Goal: Transaction & Acquisition: Purchase product/service

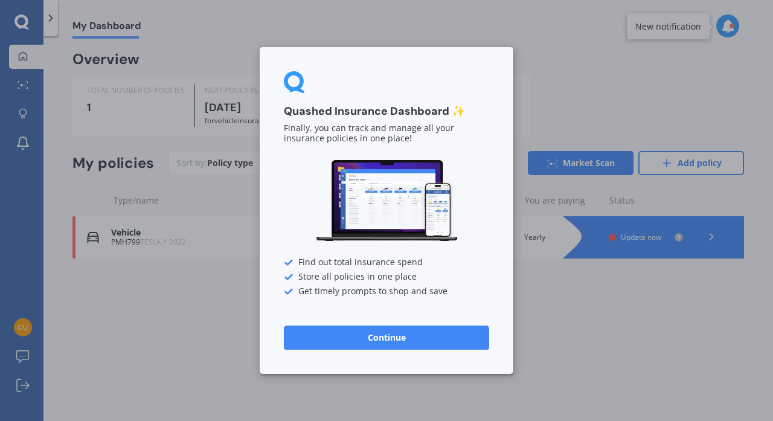
click at [392, 339] on button "Continue" at bounding box center [386, 338] width 205 height 24
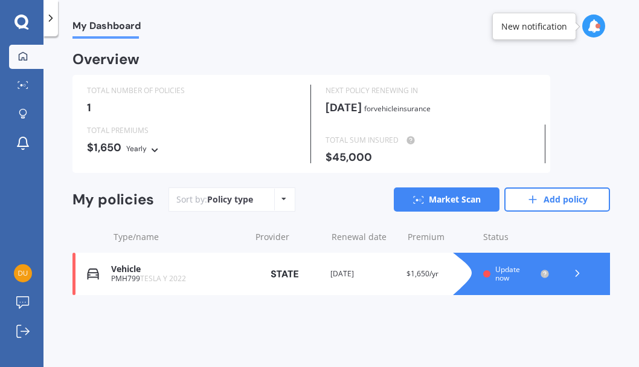
click at [500, 270] on span "Update now" at bounding box center [507, 273] width 25 height 19
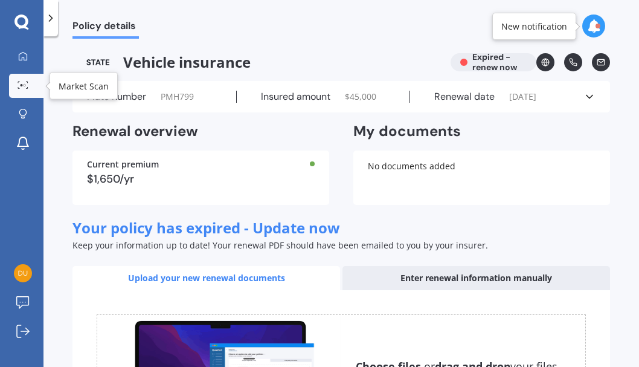
click at [23, 89] on icon at bounding box center [23, 85] width 11 height 8
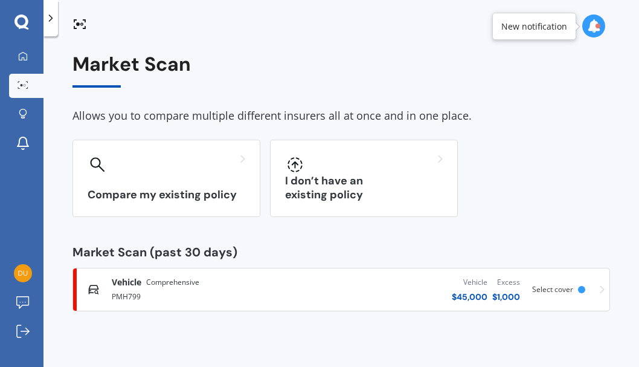
click at [187, 282] on span "Comprehensive" at bounding box center [172, 282] width 53 height 12
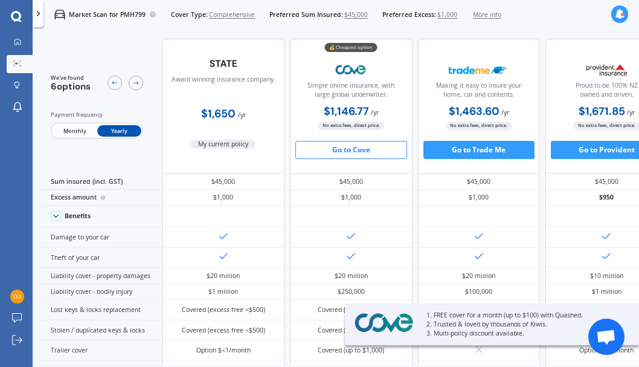
click at [336, 154] on button "Go to Cove" at bounding box center [351, 150] width 112 height 18
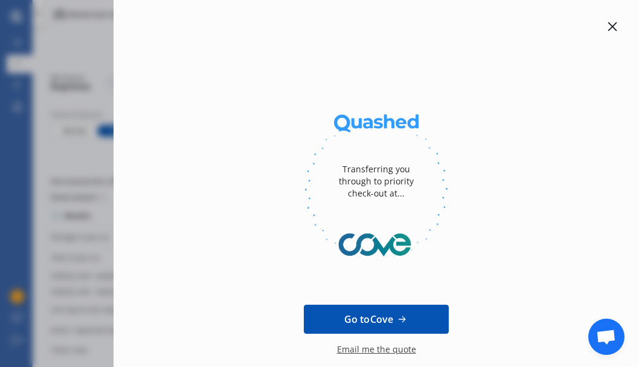
drag, startPoint x: 336, startPoint y: 154, endPoint x: 336, endPoint y: 93, distance: 61.0
click at [336, 95] on div "Transferring you through to priority check-out at... Go to Cove Email me the qu…" at bounding box center [376, 241] width 487 height 444
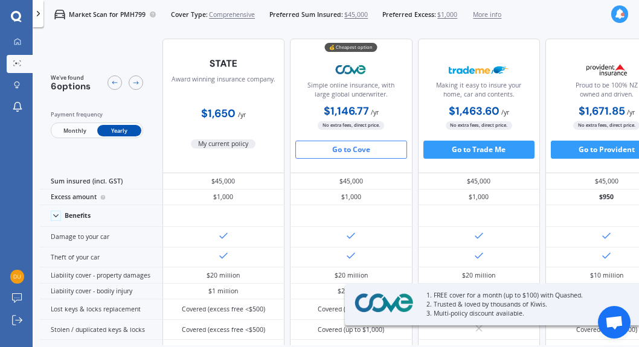
click at [340, 152] on button "Go to Cove" at bounding box center [351, 150] width 112 height 18
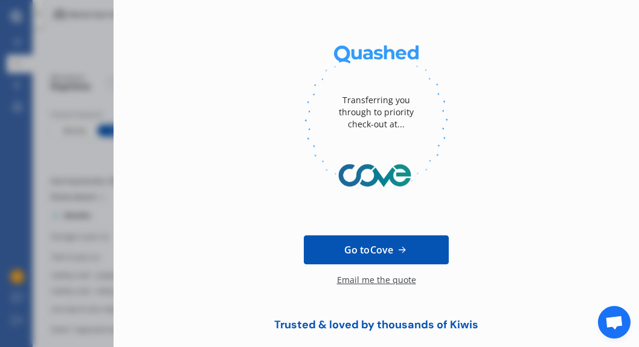
scroll to position [79, 0]
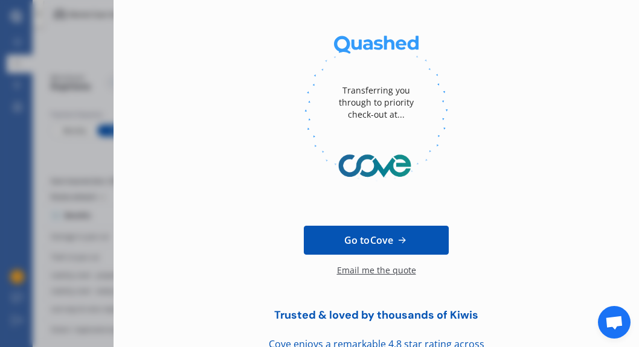
click at [366, 238] on span "Go to Cove" at bounding box center [368, 240] width 49 height 15
